Goal: Task Accomplishment & Management: Manage account settings

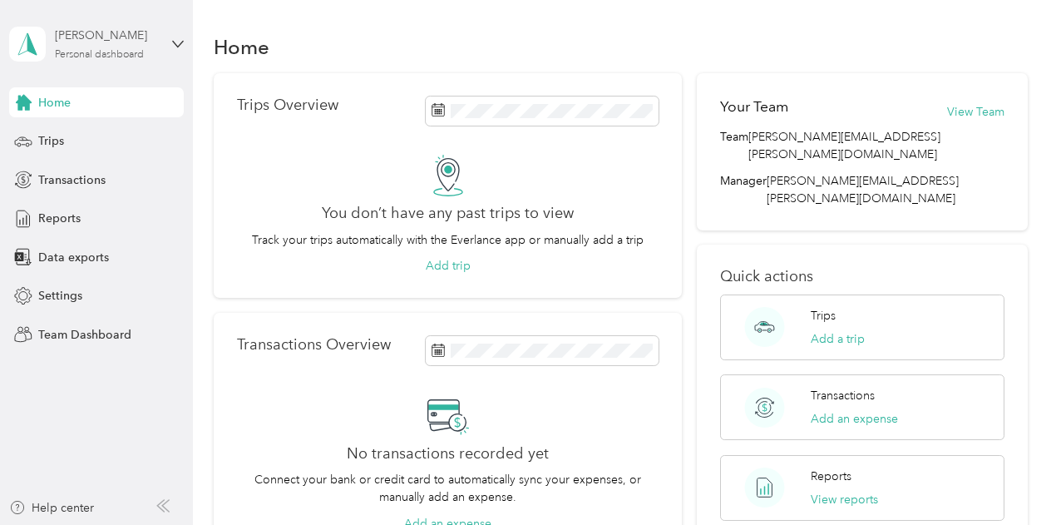
click at [123, 48] on div "[PERSON_NAME] Personal dashboard" at bounding box center [107, 43] width 104 height 33
click at [89, 139] on div "Team dashboard" at bounding box center [68, 136] width 89 height 17
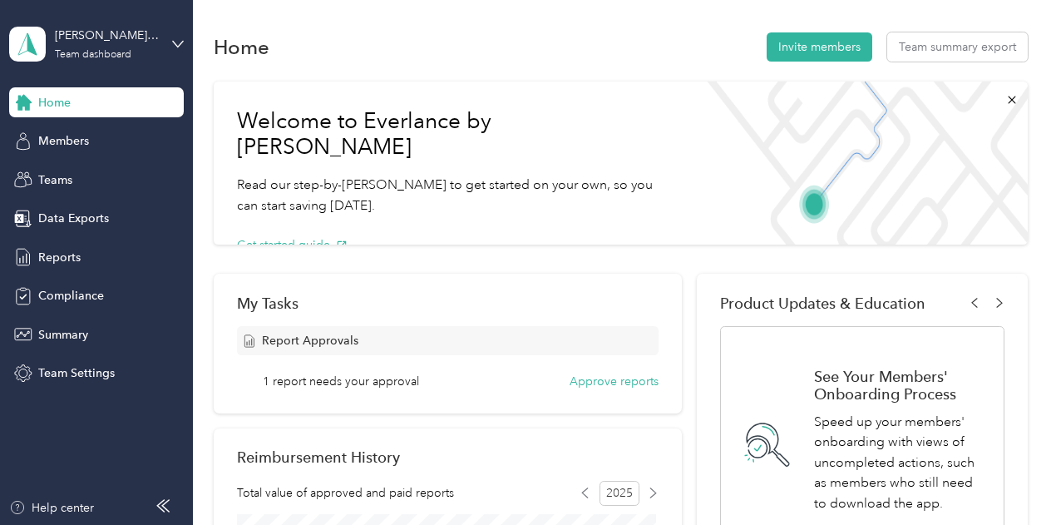
scroll to position [83, 0]
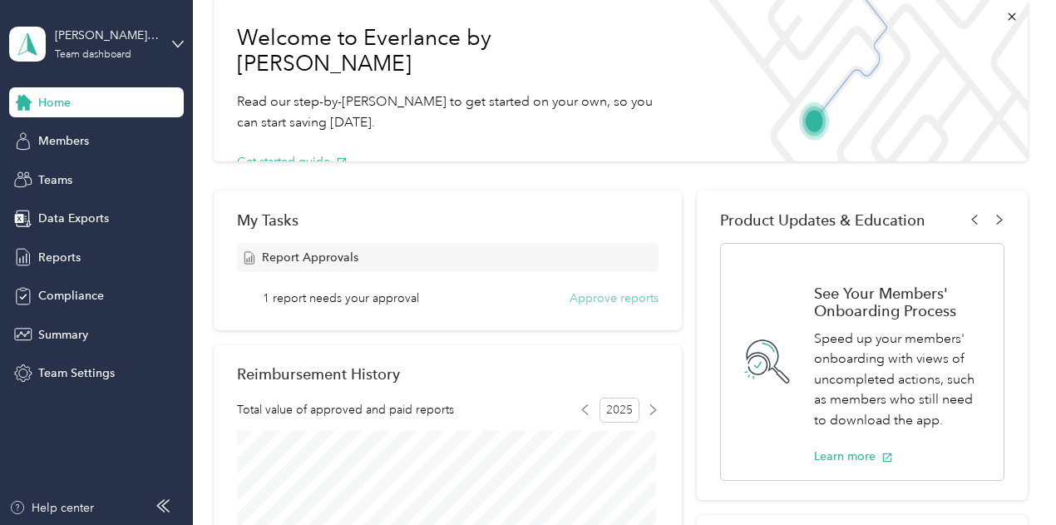
click at [633, 298] on button "Approve reports" at bounding box center [613, 297] width 89 height 17
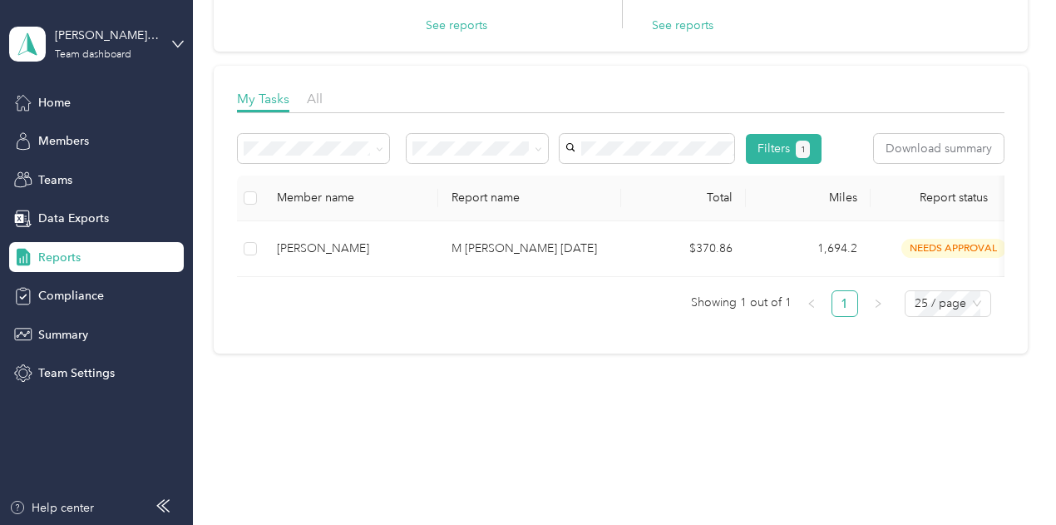
scroll to position [229, 0]
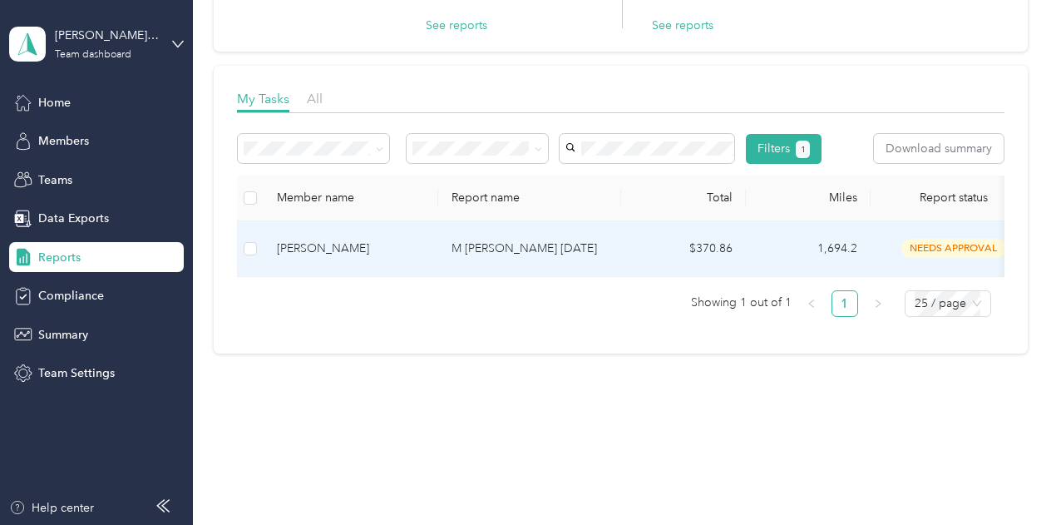
click at [259, 231] on td at bounding box center [250, 249] width 27 height 56
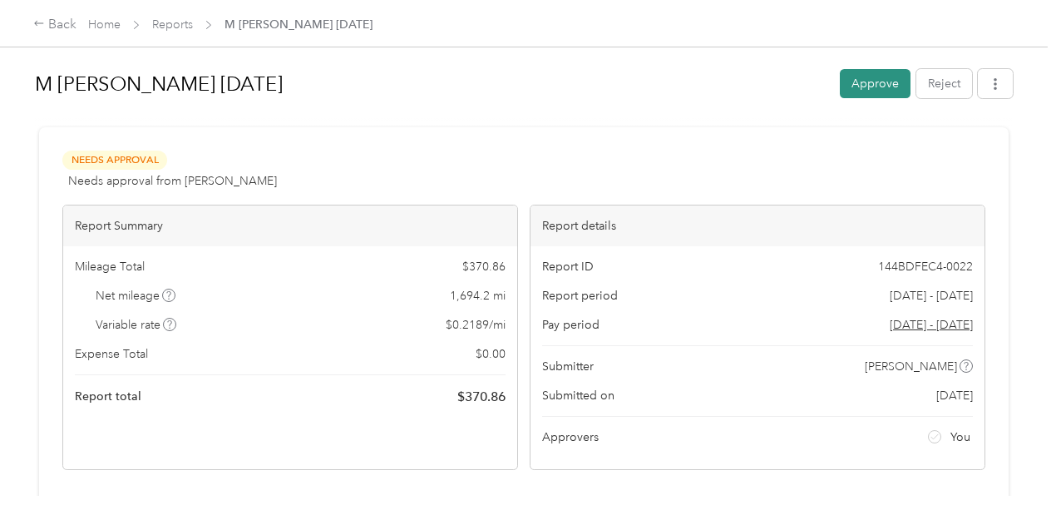
click at [873, 80] on button "Approve" at bounding box center [875, 83] width 71 height 29
